Goal: Information Seeking & Learning: Learn about a topic

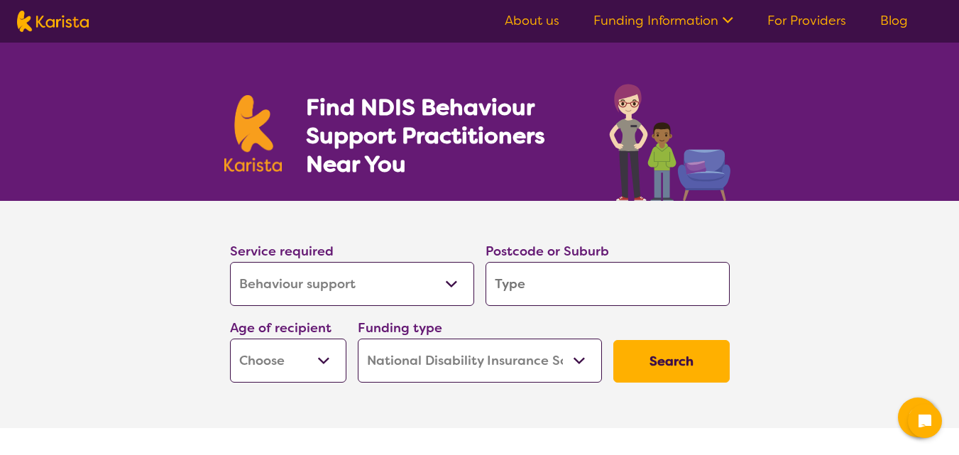
select select "Behaviour support"
select select "NDIS"
select select "Behaviour support"
select select "NDIS"
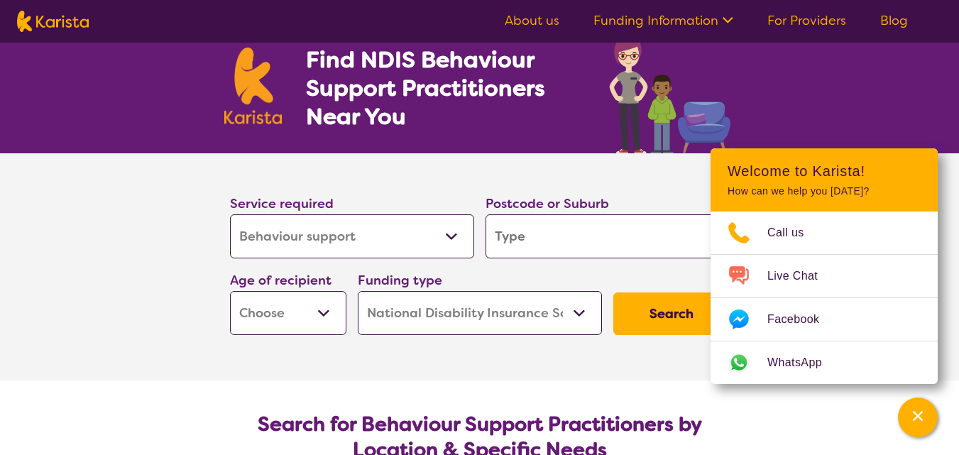
scroll to position [71, 0]
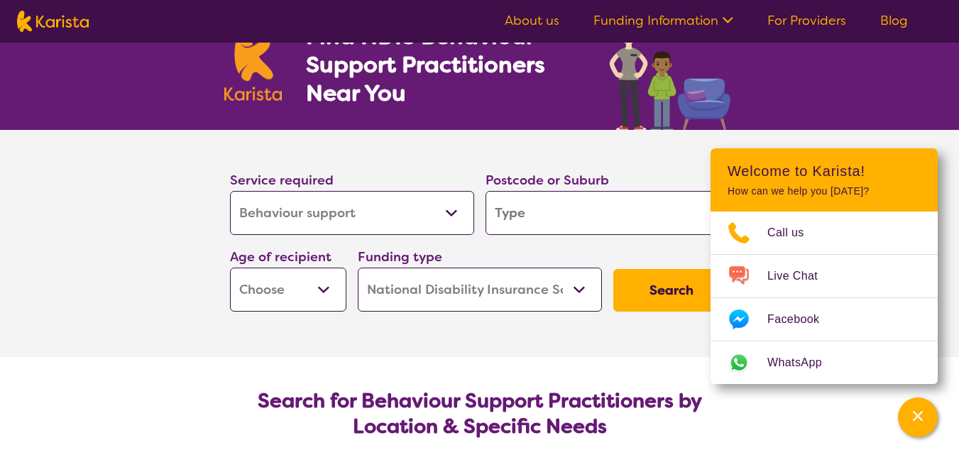
click at [461, 218] on select "Allied Health Assistant Assessment ([MEDICAL_DATA] or [MEDICAL_DATA]) Behaviour…" at bounding box center [352, 213] width 244 height 44
click at [230, 191] on select "Allied Health Assistant Assessment ([MEDICAL_DATA] or [MEDICAL_DATA]) Behaviour…" at bounding box center [352, 213] width 244 height 44
click at [561, 211] on input "search" at bounding box center [607, 213] width 244 height 44
click at [915, 413] on icon "Channel Menu" at bounding box center [917, 416] width 14 height 14
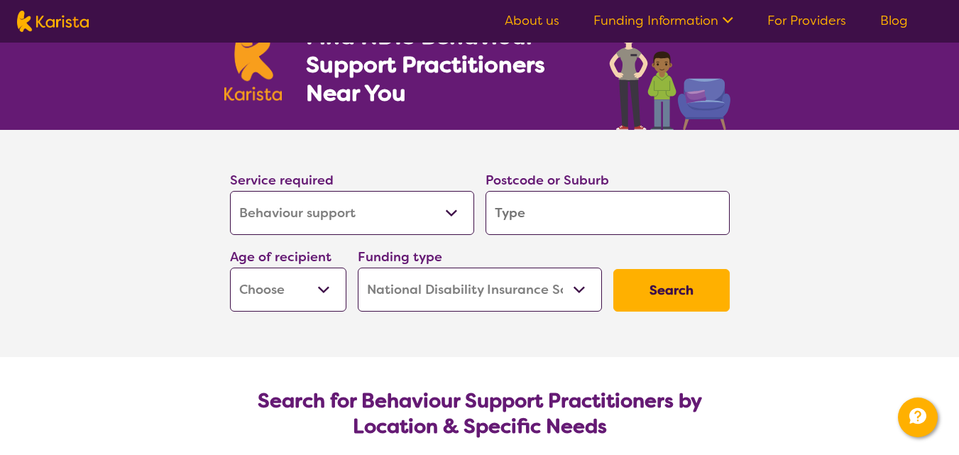
click at [532, 209] on input "search" at bounding box center [607, 213] width 244 height 44
type input "2"
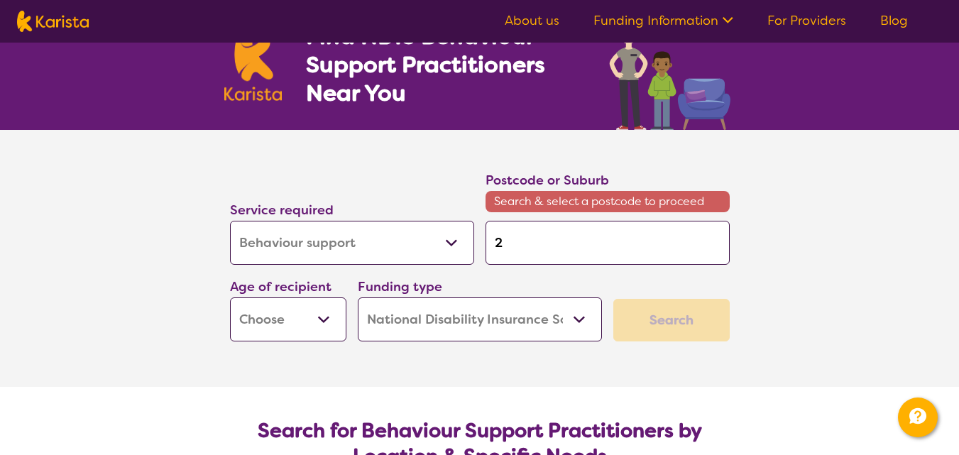
type input "21"
type input "2"
type input "21"
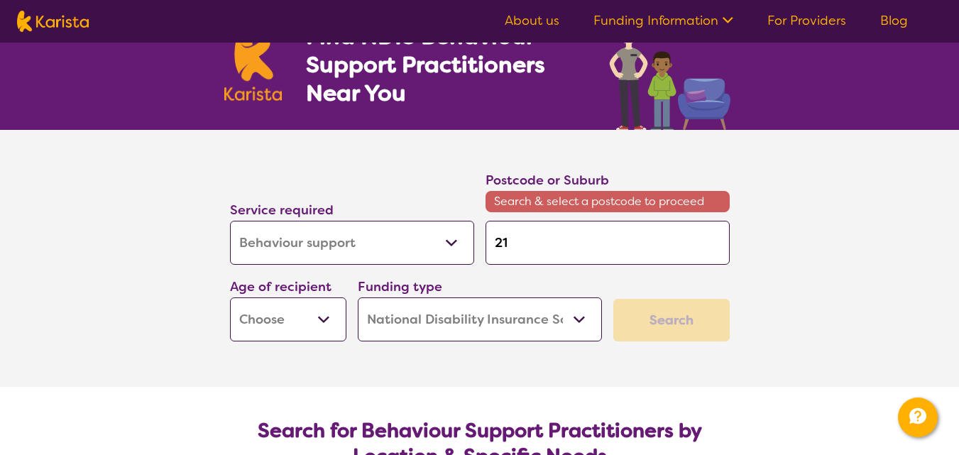
type input "21"
type input "219"
type input "2196"
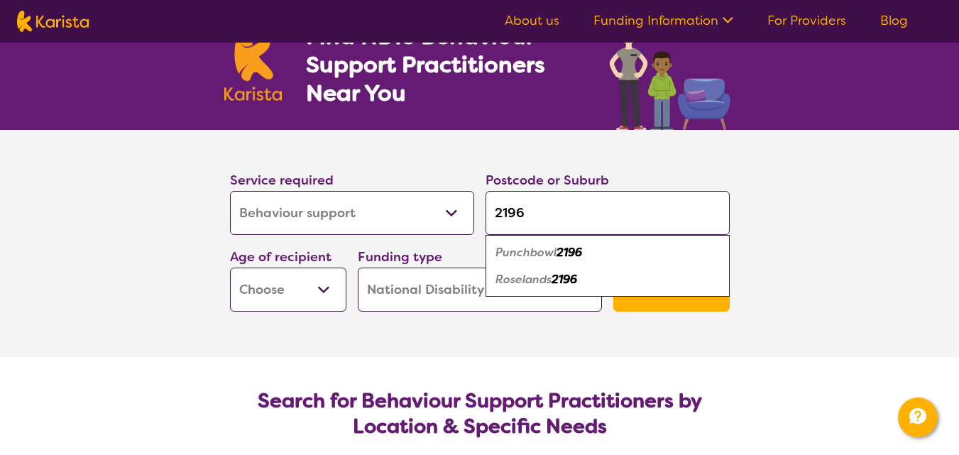
type input "2196"
click at [582, 288] on div "Roselands 2196" at bounding box center [607, 279] width 230 height 27
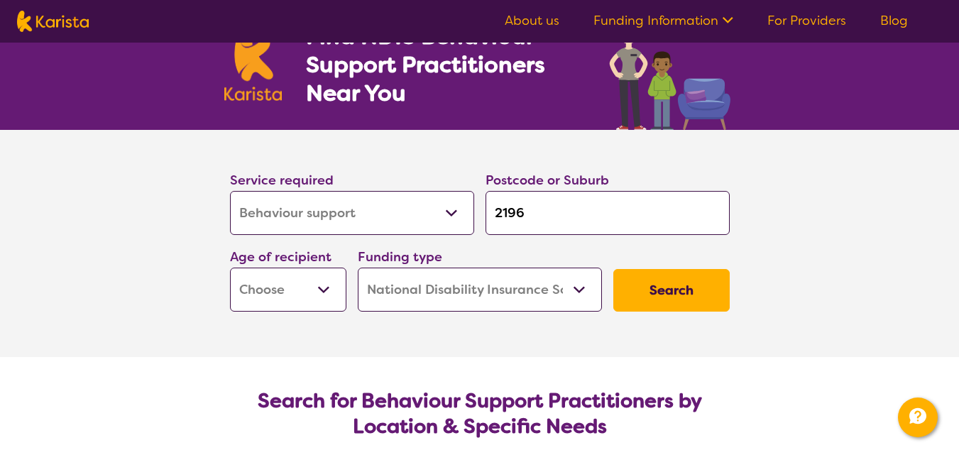
click at [282, 289] on select "Early Childhood - 0 to 9 Child - 10 to 11 Adolescent - 12 to 17 Adult - 18 to 6…" at bounding box center [288, 290] width 116 height 44
select select "EC"
click at [230, 268] on select "Early Childhood - 0 to 9 Child - 10 to 11 Adolescent - 12 to 17 Adult - 18 to 6…" at bounding box center [288, 290] width 116 height 44
select select "EC"
click at [512, 268] on select "Home Care Package (HCP) National Disability Insurance Scheme (NDIS) I don't know" at bounding box center [480, 290] width 244 height 44
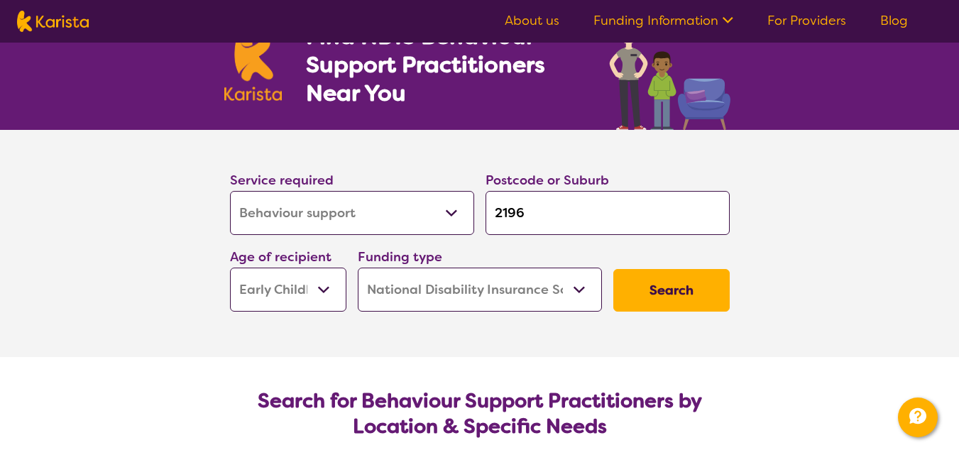
click at [358, 268] on select "Home Care Package (HCP) National Disability Insurance Scheme (NDIS) I don't know" at bounding box center [480, 290] width 244 height 44
click at [726, 282] on button "Search" at bounding box center [671, 290] width 116 height 43
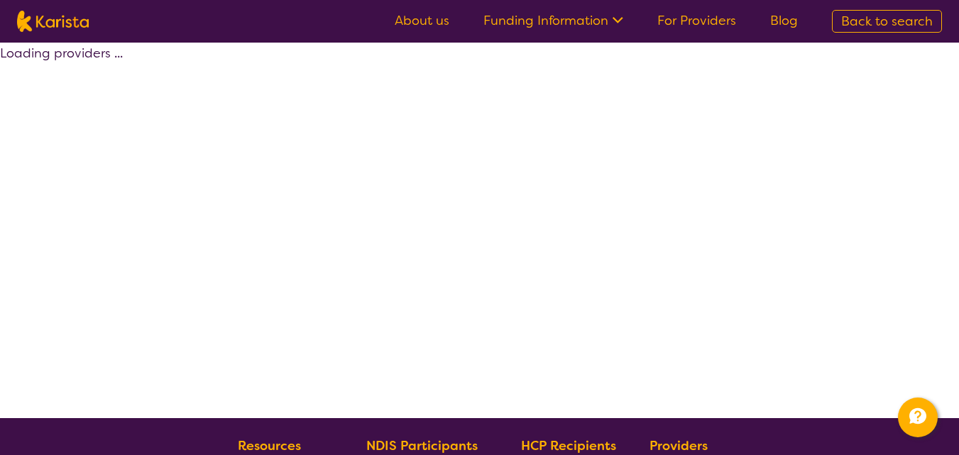
select select "by_score"
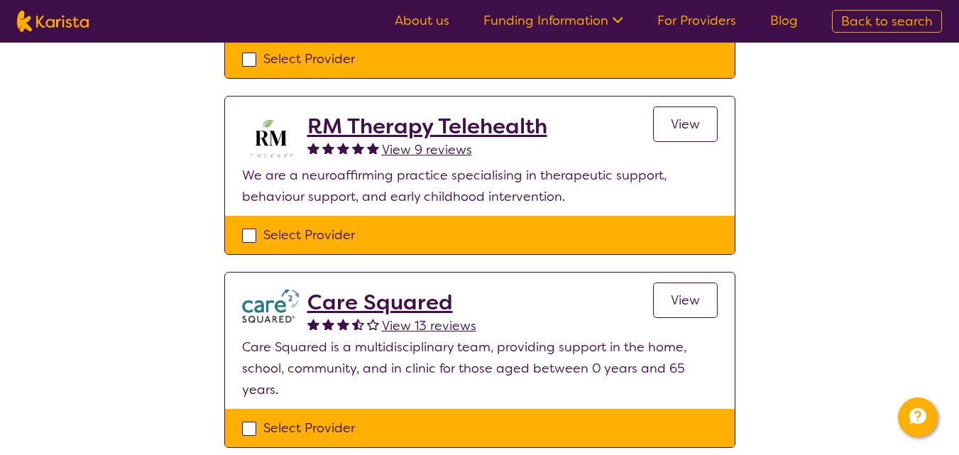
click at [902, 238] on section "About us Funding Information NDIS - National Disability Insurance Scheme HCP - …" at bounding box center [479, 289] width 959 height 1467
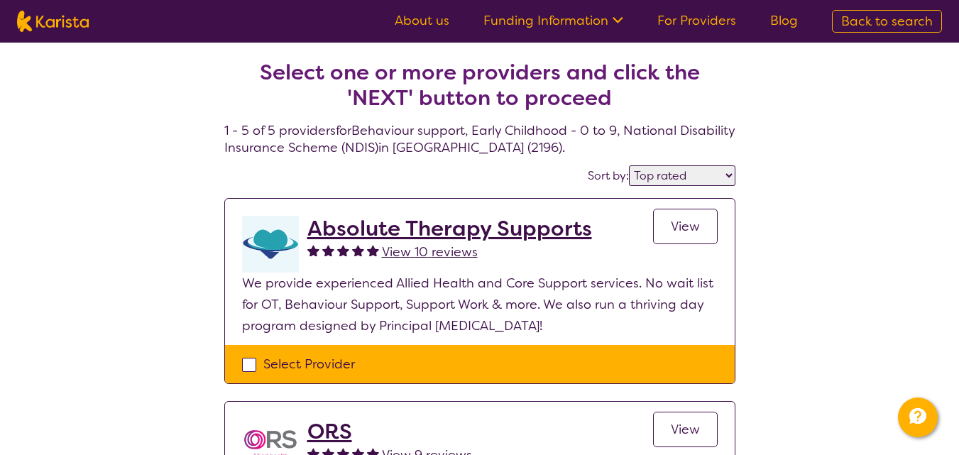
click at [849, 13] on span "Back to search" at bounding box center [887, 21] width 92 height 17
select select "Behaviour support"
select select "EC"
select select "NDIS"
select select "Behaviour support"
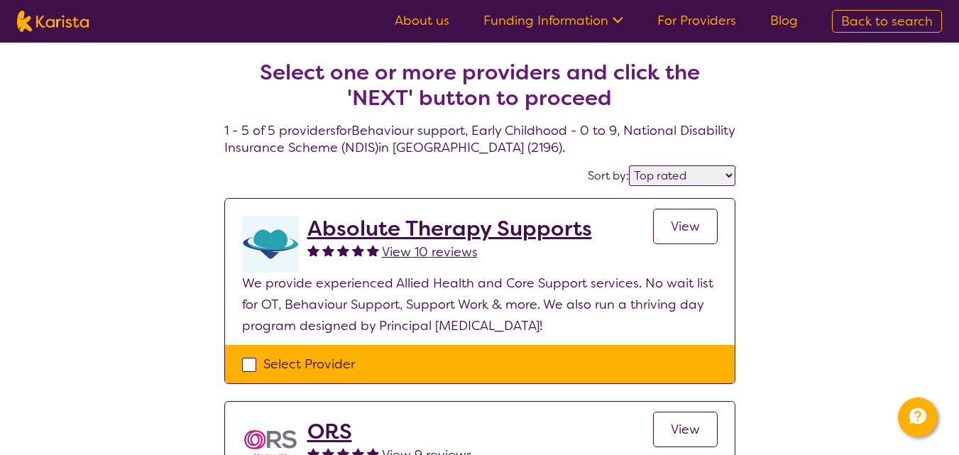
select select "EC"
select select "NDIS"
